Goal: Find specific fact: Find specific fact

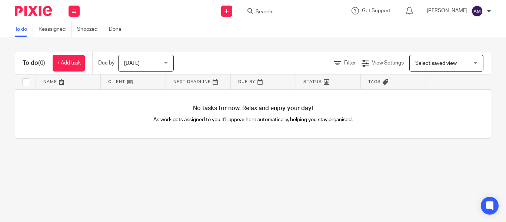
click at [276, 12] on input "Search" at bounding box center [288, 12] width 67 height 7
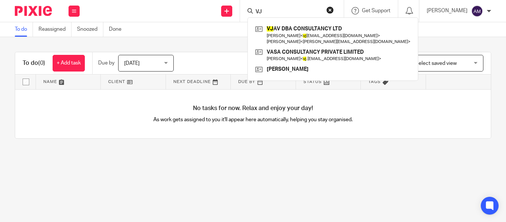
type input "VJ"
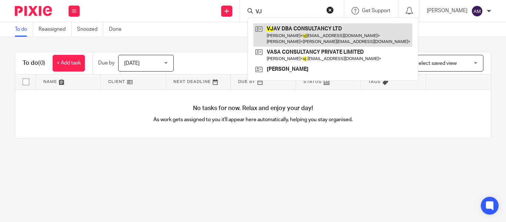
click at [324, 26] on link at bounding box center [333, 34] width 159 height 23
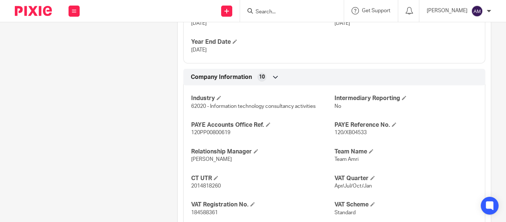
scroll to position [371, 0]
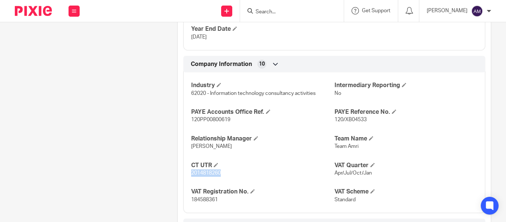
drag, startPoint x: 188, startPoint y: 209, endPoint x: 219, endPoint y: 212, distance: 31.7
click at [219, 212] on div "Industry 62020 - Information technology consultancy activities Intermediary Rep…" at bounding box center [334, 140] width 302 height 146
copy span "2014818260"
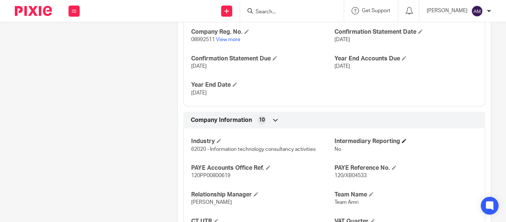
scroll to position [297, 0]
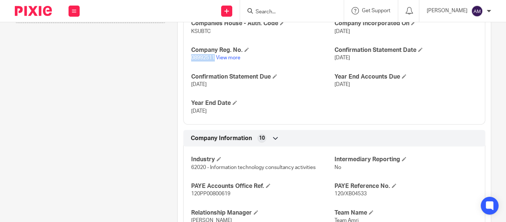
drag, startPoint x: 189, startPoint y: 95, endPoint x: 213, endPoint y: 97, distance: 23.9
click at [213, 97] on div "Companies House - Auth. Code KSUBTC Company Incorporated On [DATE] Company Reg.…" at bounding box center [334, 65] width 302 height 120
copy span "08992511"
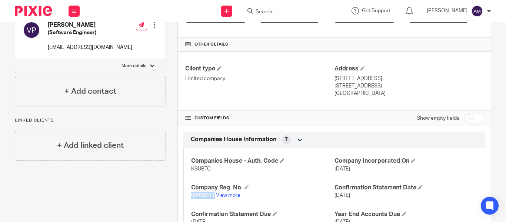
scroll to position [148, 0]
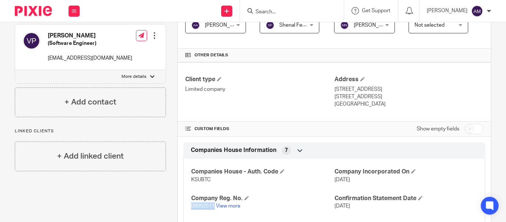
drag, startPoint x: 382, startPoint y: 131, endPoint x: 405, endPoint y: 135, distance: 23.2
click at [405, 100] on p "[STREET_ADDRESS]" at bounding box center [409, 96] width 149 height 7
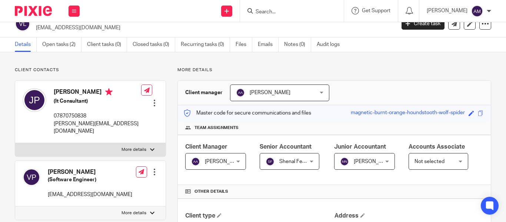
scroll to position [0, 0]
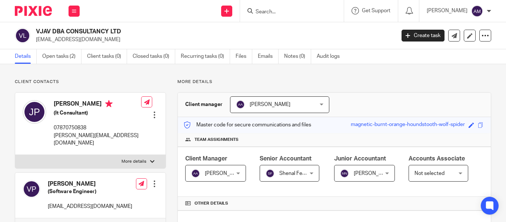
drag, startPoint x: 36, startPoint y: 29, endPoint x: 124, endPoint y: 33, distance: 88.3
click at [124, 33] on div "VJAV DBA CONSULTANCY LTD vjavdba@gmail.com" at bounding box center [203, 36] width 376 height 16
copy h2 "VJAV DBA CONSULTANCY LTD"
